Goal: Task Accomplishment & Management: Manage account settings

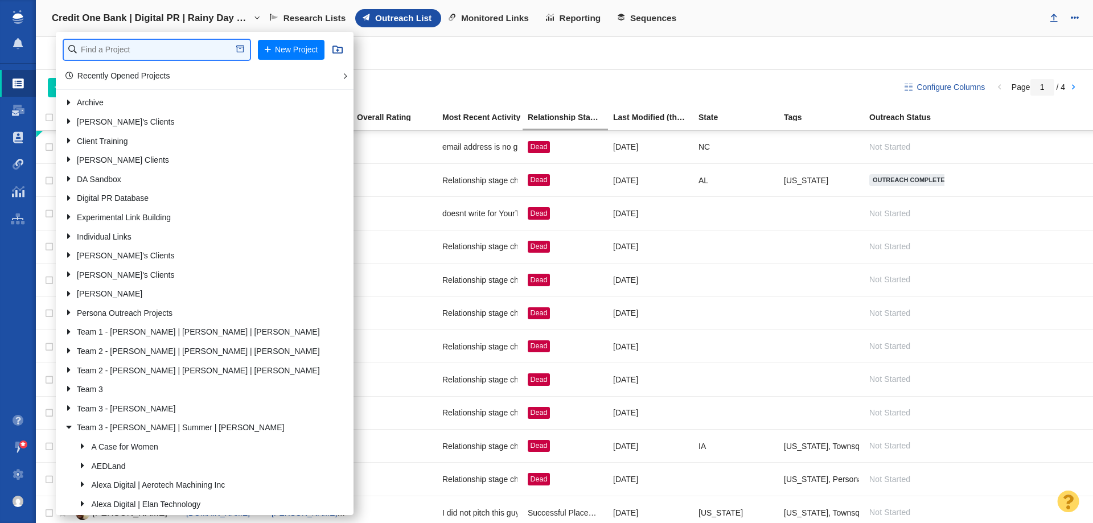
click at [160, 46] on input "text" at bounding box center [157, 50] width 186 height 20
type input "octane se"
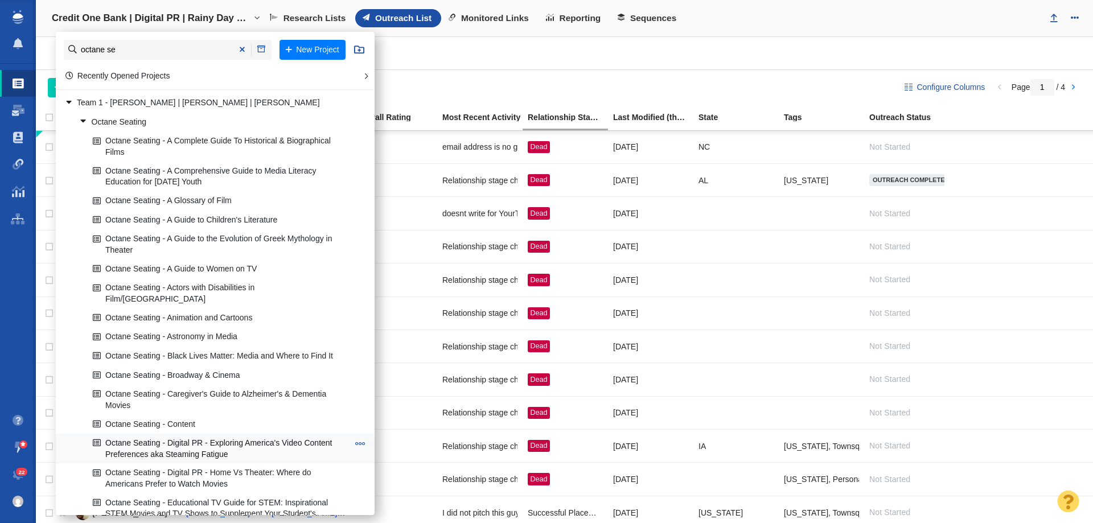
click at [171, 438] on link "Octane Seating - Digital PR - Exploring America's Video Content Preferences aka…" at bounding box center [220, 448] width 261 height 28
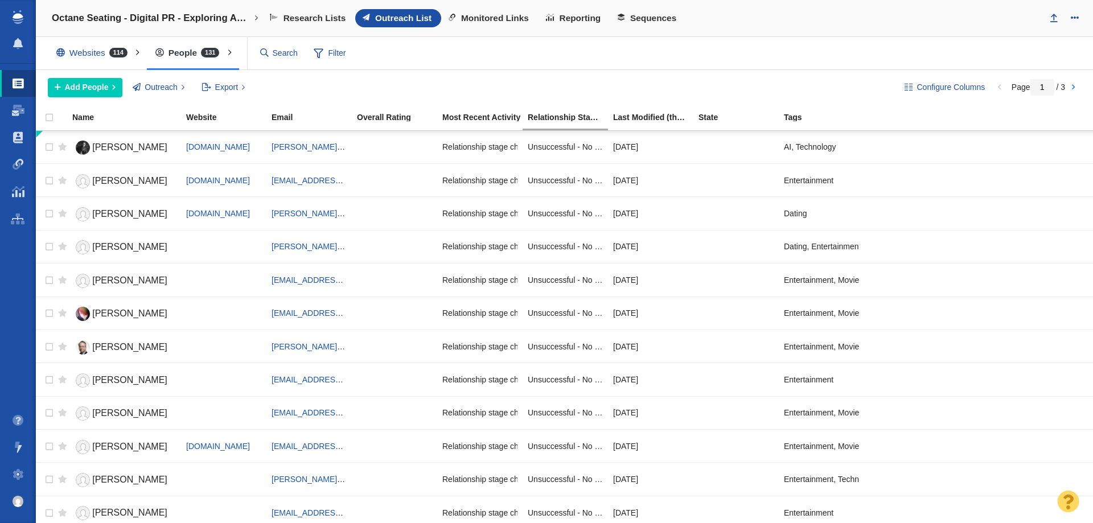
click at [480, 20] on span "Monitored Links" at bounding box center [495, 18] width 68 height 10
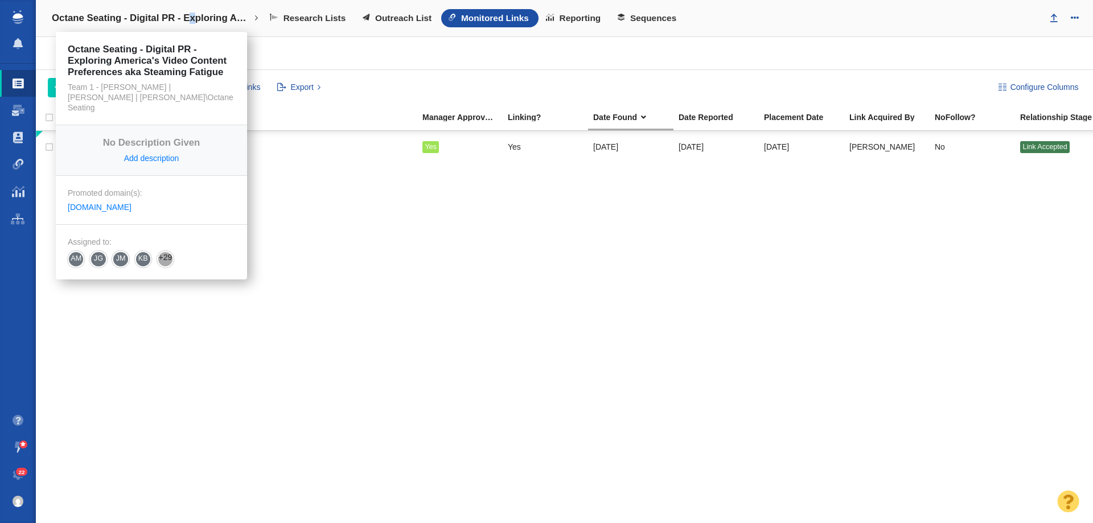
drag, startPoint x: 189, startPoint y: 5, endPoint x: 194, endPoint y: 11, distance: 8.1
click at [194, 11] on link "Octane Seating - Digital PR - Exploring America's Video Content Preferences aka…" at bounding box center [155, 18] width 223 height 27
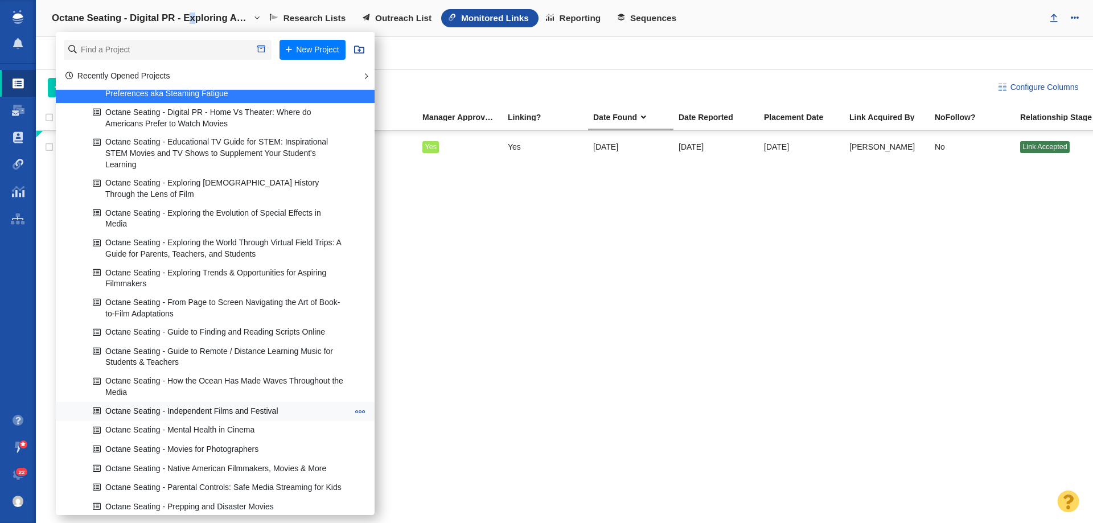
scroll to position [1138, 0]
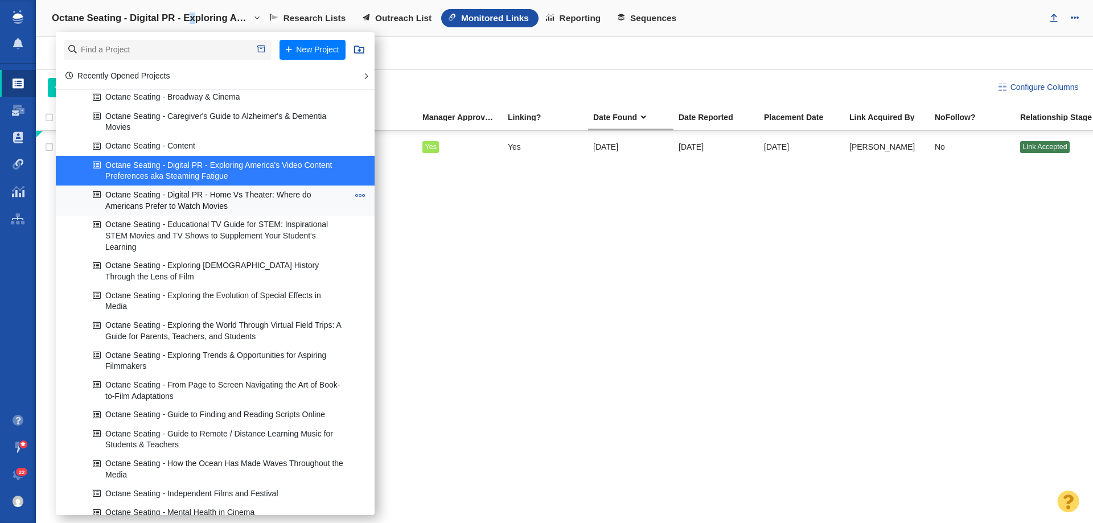
click at [201, 186] on link "Octane Seating - Digital PR - Home Vs Theater: Where do Americans Prefer to Wat…" at bounding box center [220, 200] width 261 height 28
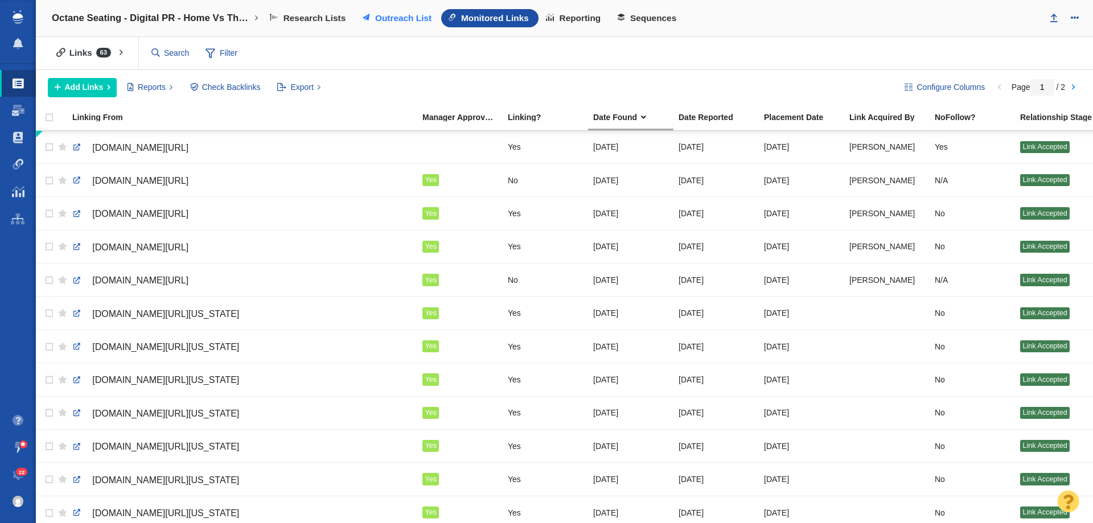
click at [407, 15] on span "Outreach List" at bounding box center [403, 18] width 56 height 10
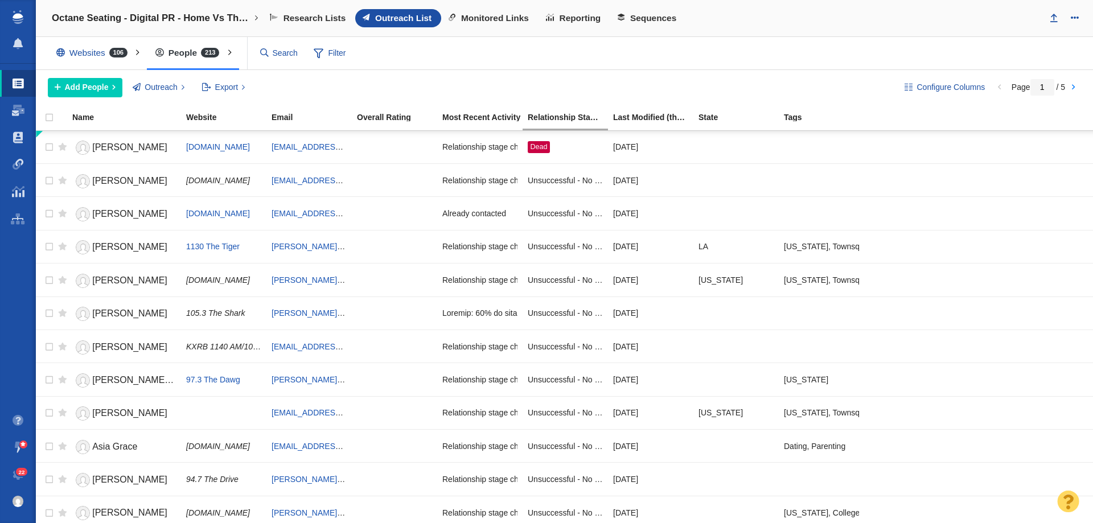
click at [102, 60] on div "Websites 106" at bounding box center [94, 53] width 93 height 26
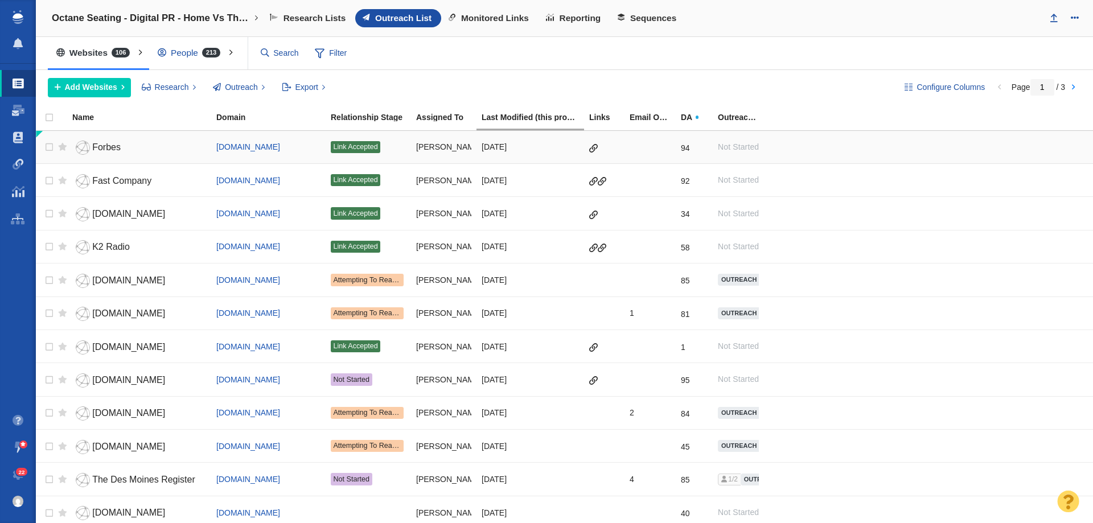
click at [121, 146] on link "Forbes" at bounding box center [139, 148] width 134 height 20
click at [108, 149] on div at bounding box center [546, 261] width 1093 height 523
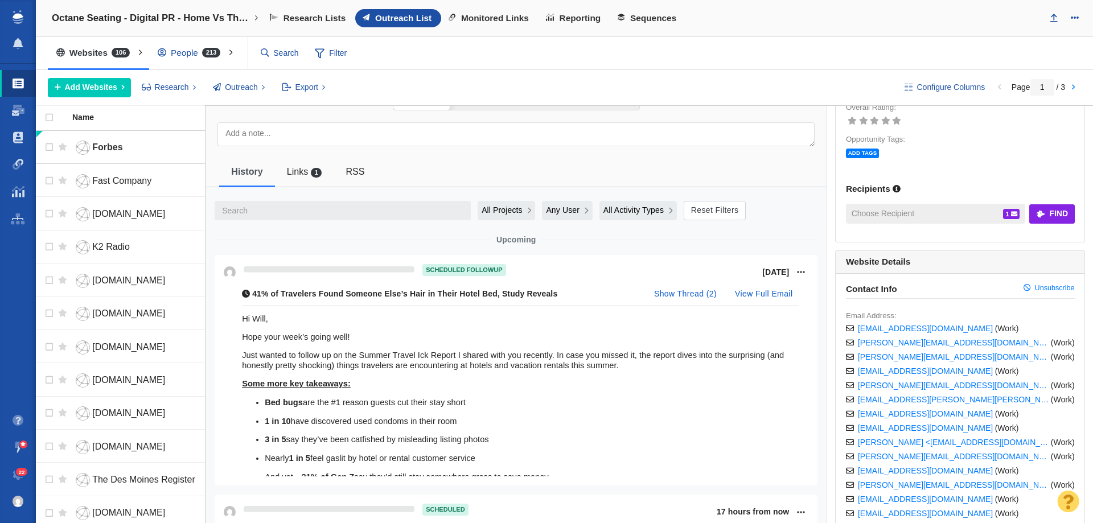
scroll to position [114, 0]
